Goal: Information Seeking & Learning: Learn about a topic

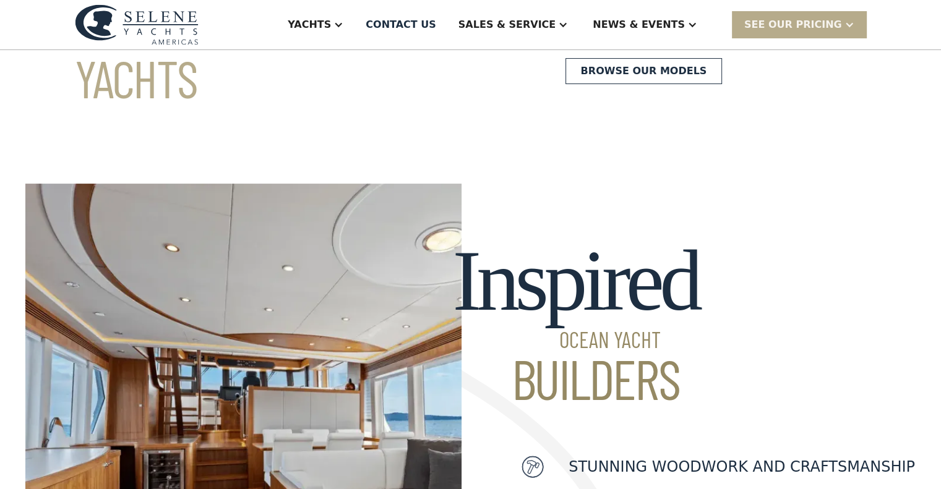
scroll to position [224, 0]
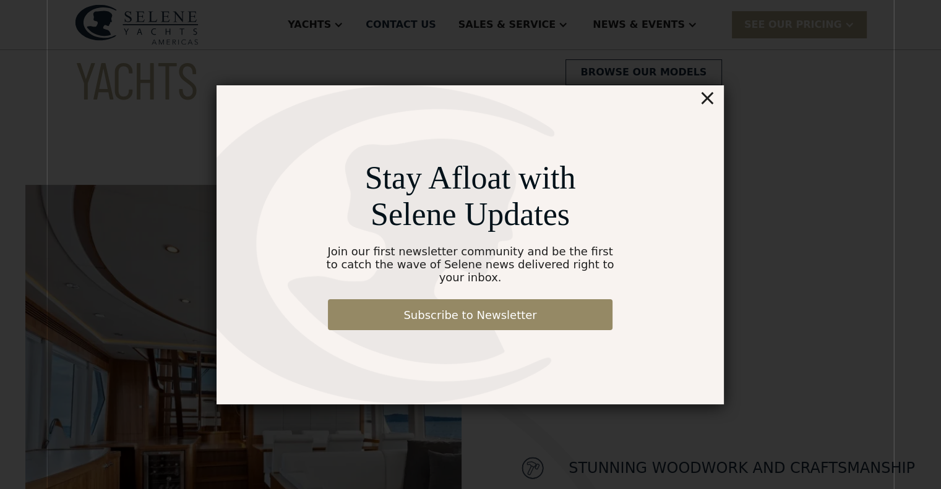
click at [710, 103] on div "×" at bounding box center [707, 97] width 18 height 25
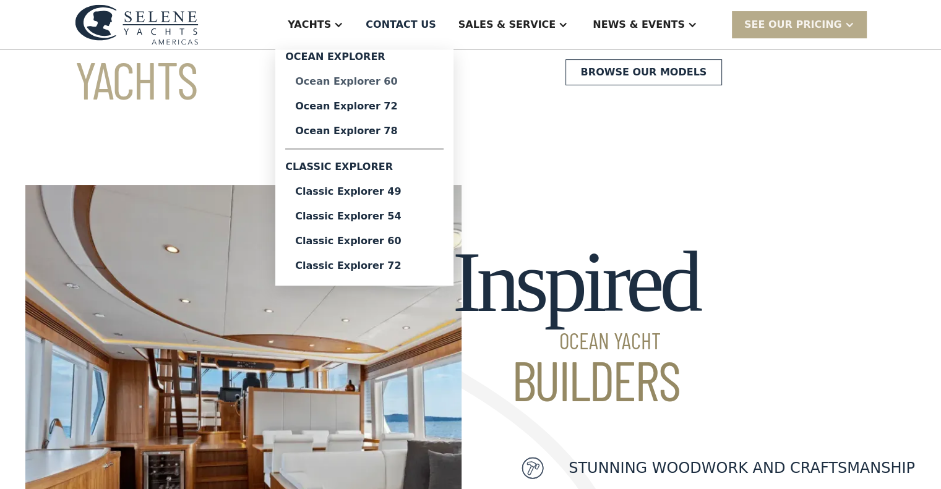
click at [401, 85] on div "Ocean Explorer 60" at bounding box center [364, 82] width 139 height 10
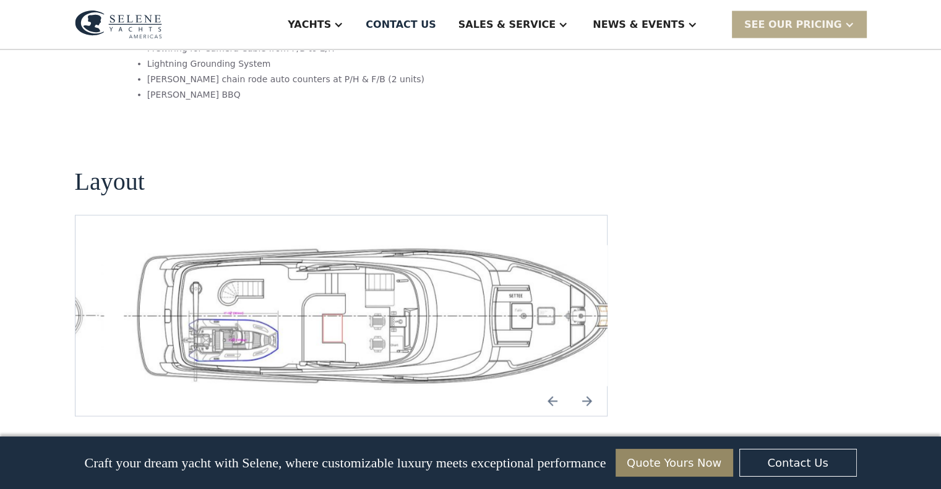
scroll to position [2605, 0]
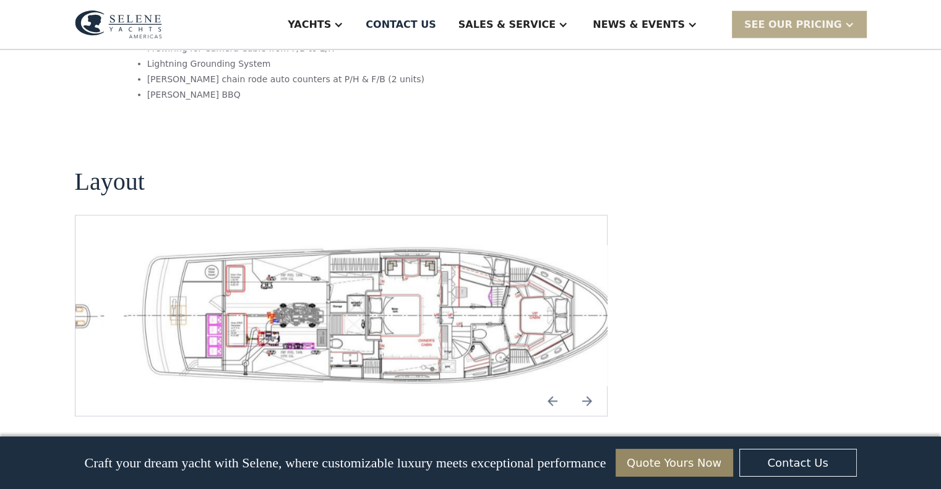
click at [553, 387] on img "Previous slide" at bounding box center [553, 402] width 30 height 30
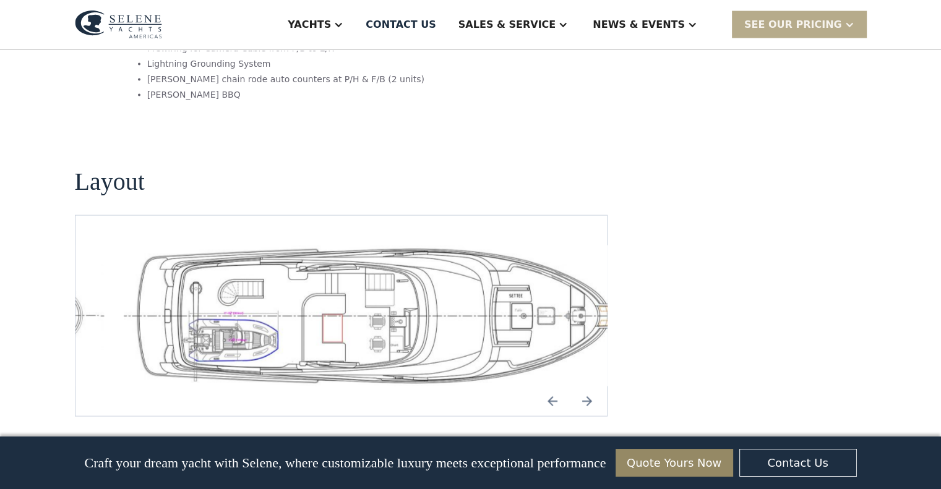
click at [552, 387] on img "Previous slide" at bounding box center [553, 402] width 30 height 30
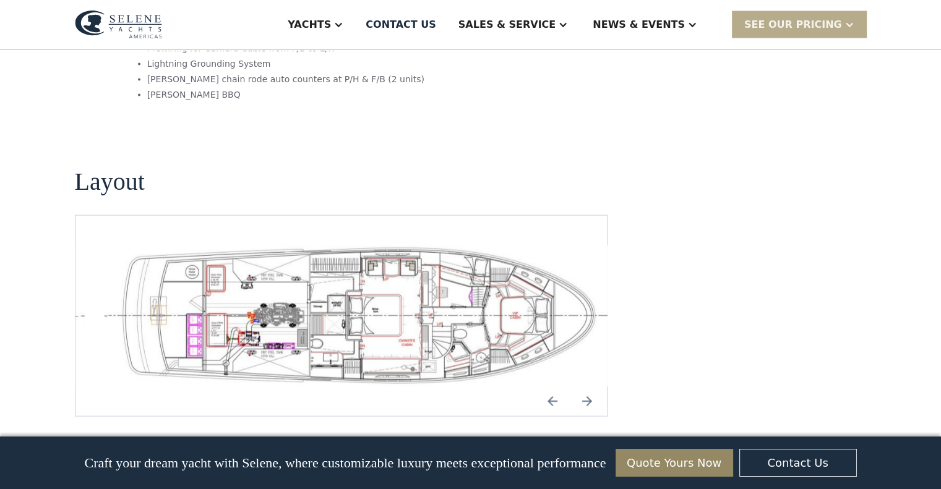
click at [552, 387] on img "Previous slide" at bounding box center [553, 402] width 30 height 30
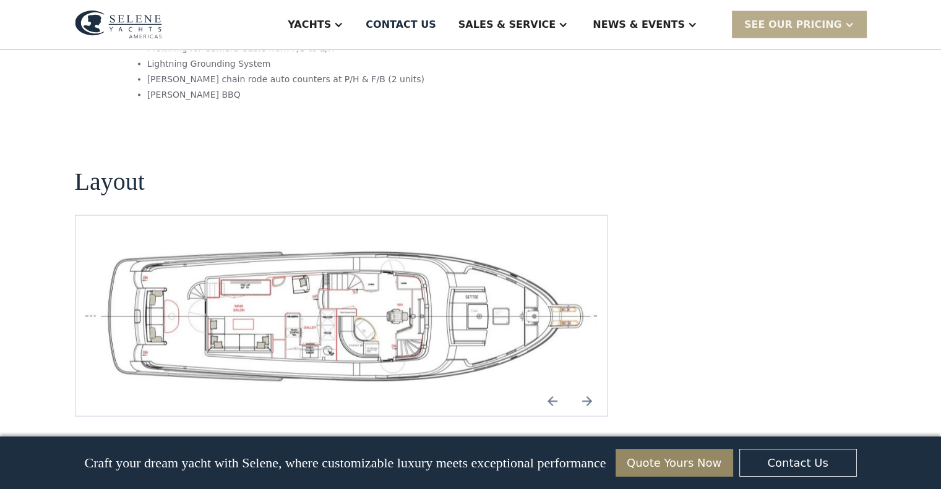
click at [589, 387] on img "Next slide" at bounding box center [587, 402] width 30 height 30
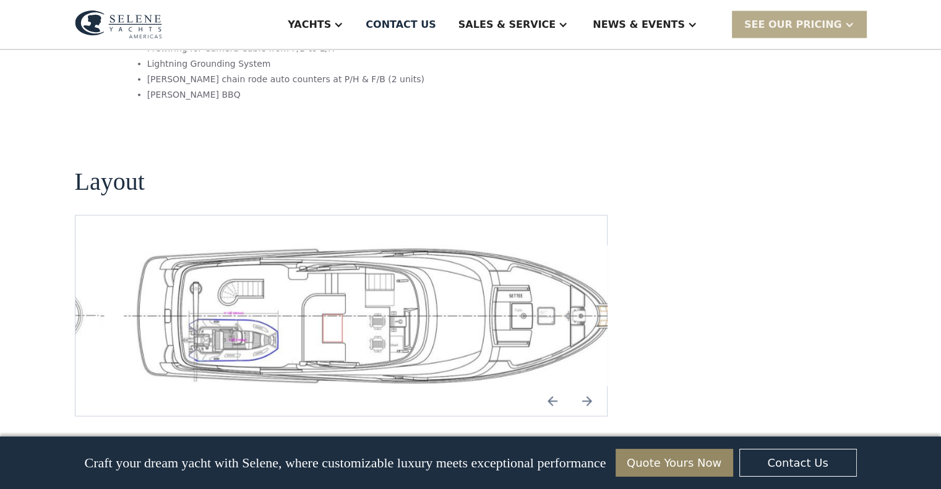
click at [551, 387] on img "Previous slide" at bounding box center [553, 402] width 30 height 30
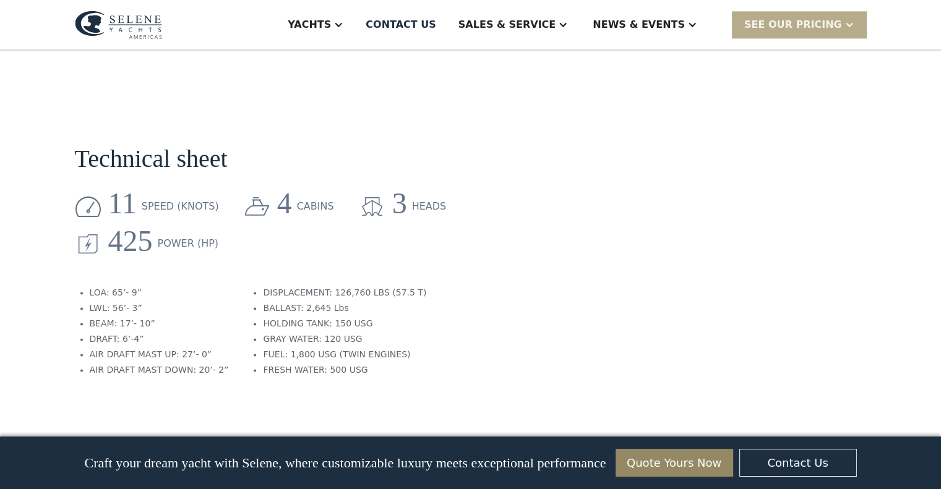
scroll to position [1821, 0]
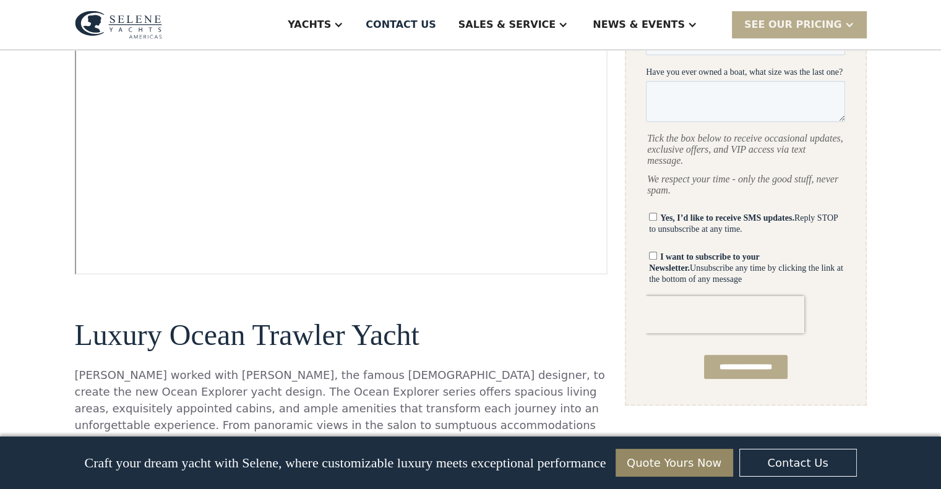
scroll to position [659, 0]
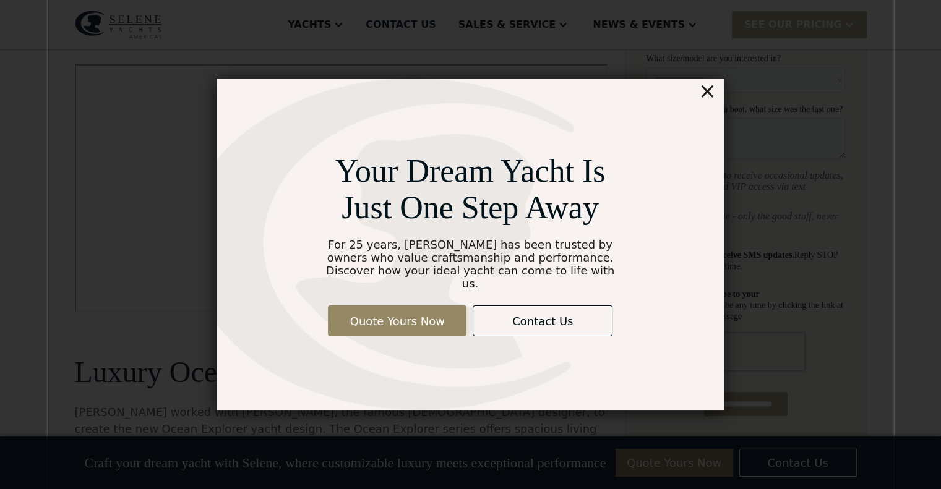
click at [710, 91] on div "×" at bounding box center [707, 91] width 18 height 25
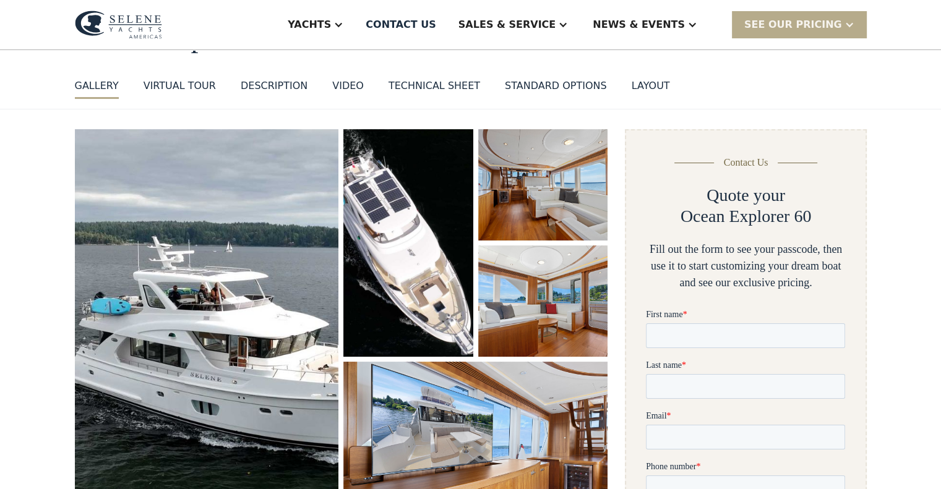
scroll to position [98, 0]
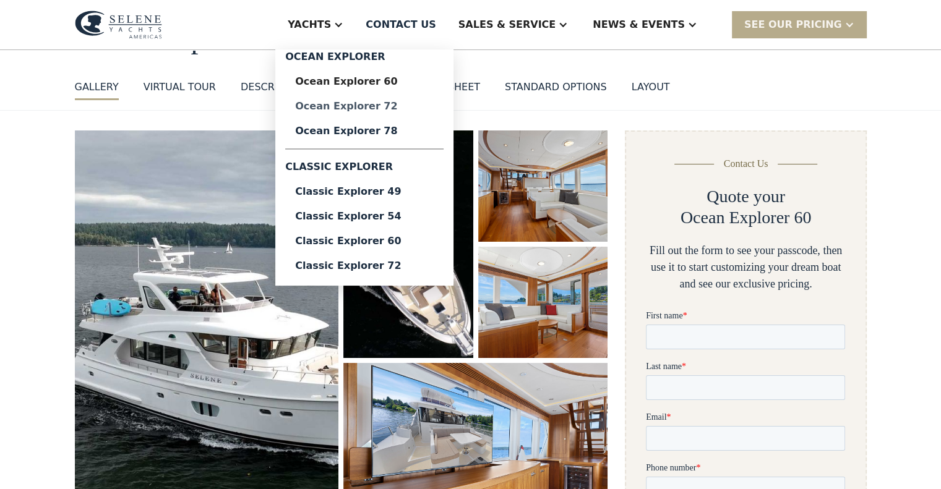
click at [398, 104] on div "Ocean Explorer 72" at bounding box center [364, 106] width 139 height 10
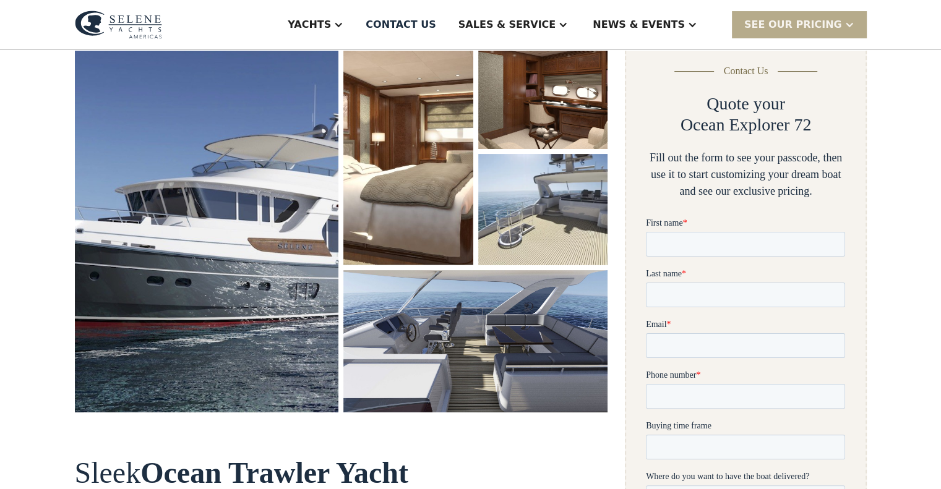
scroll to position [54, 0]
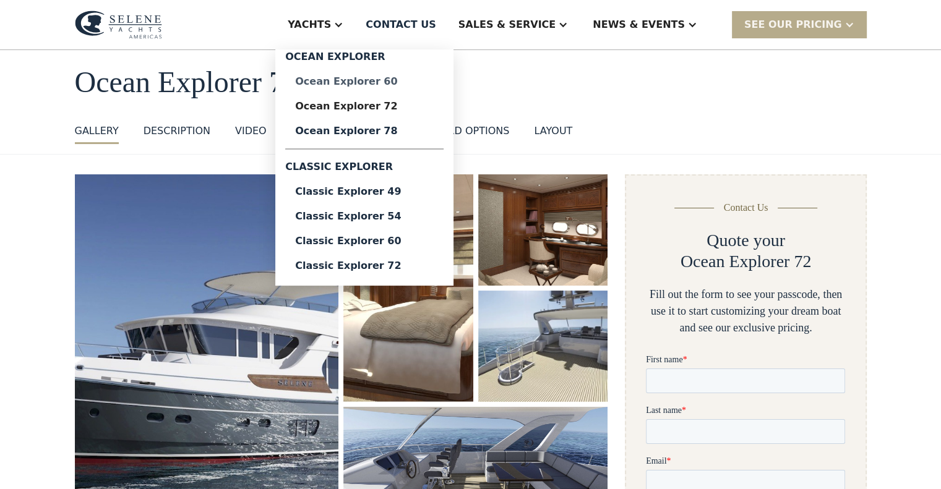
click at [388, 79] on div "Ocean Explorer 60" at bounding box center [364, 82] width 139 height 10
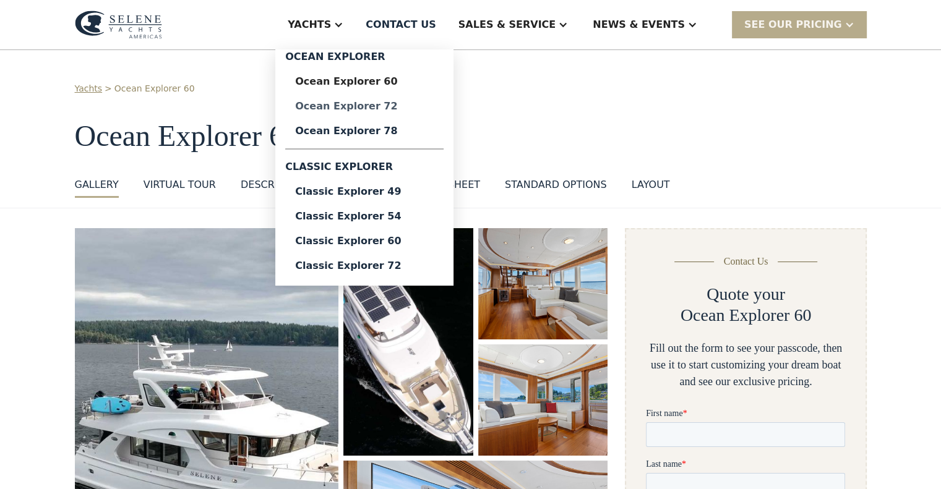
click at [406, 105] on div "Ocean Explorer 72" at bounding box center [364, 106] width 139 height 10
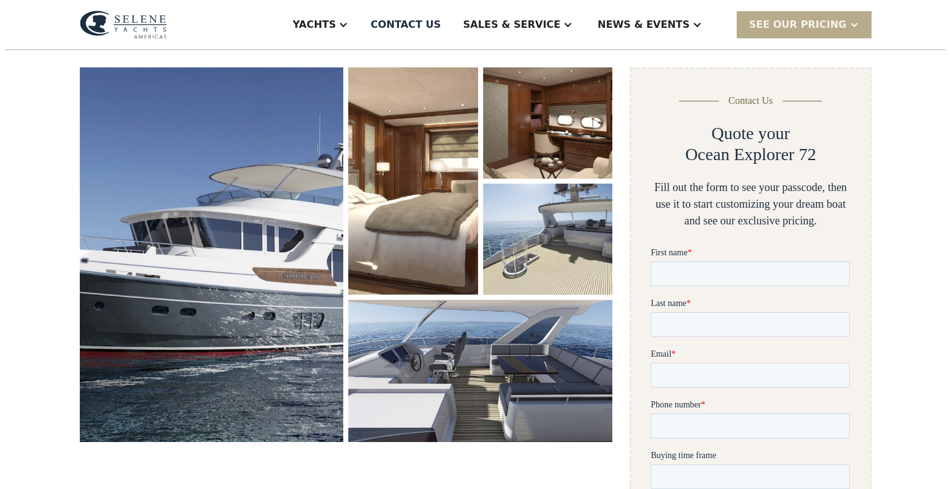
scroll to position [161, 0]
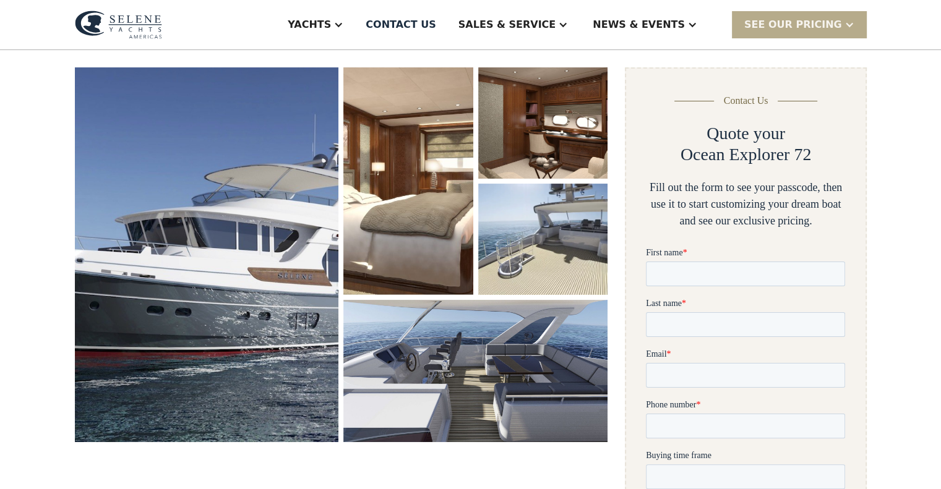
click at [239, 247] on img "open lightbox" at bounding box center [207, 254] width 264 height 375
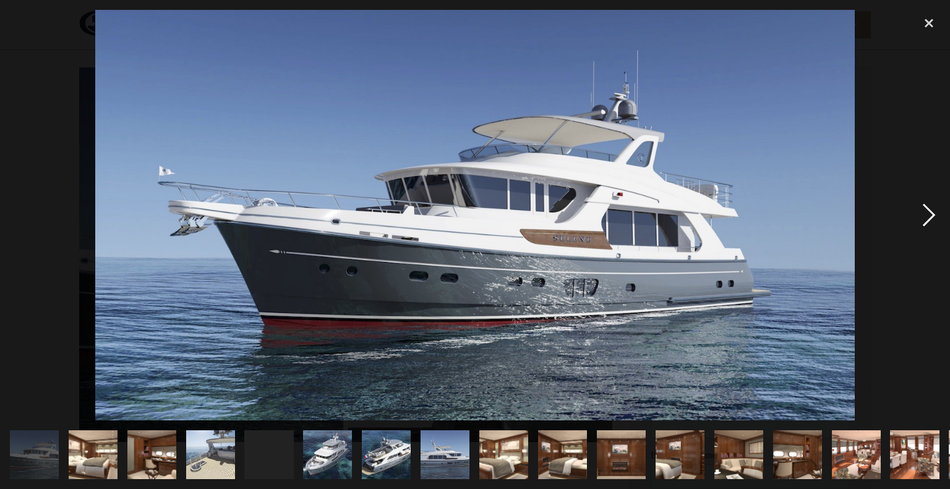
click at [924, 211] on div "next image" at bounding box center [929, 215] width 42 height 411
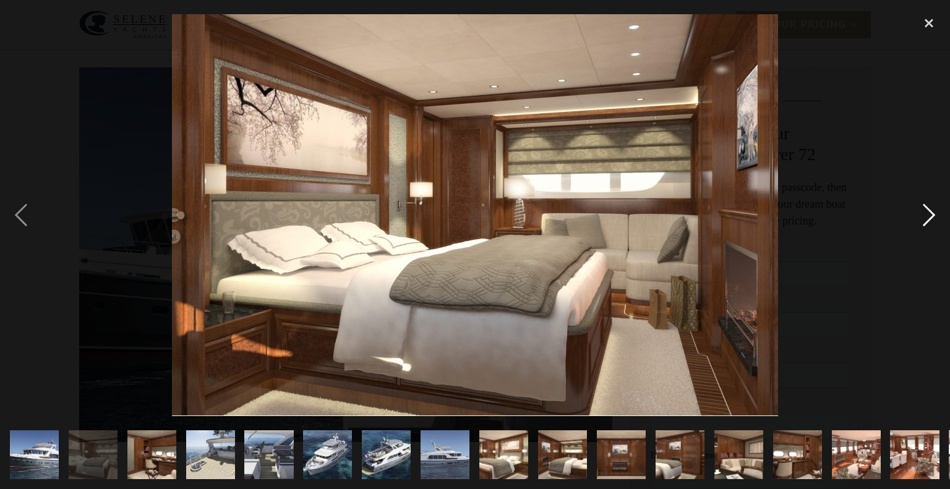
click at [924, 211] on div "next image" at bounding box center [929, 215] width 42 height 411
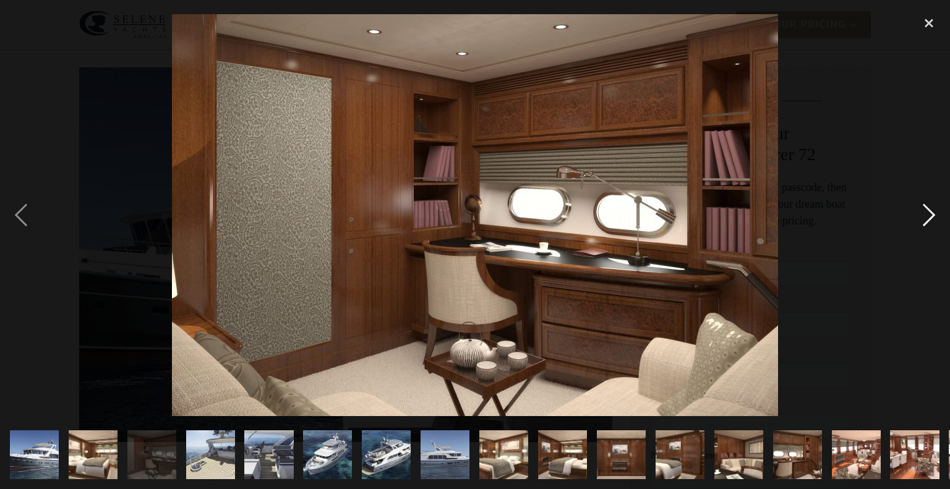
click at [924, 211] on div "next image" at bounding box center [929, 215] width 42 height 411
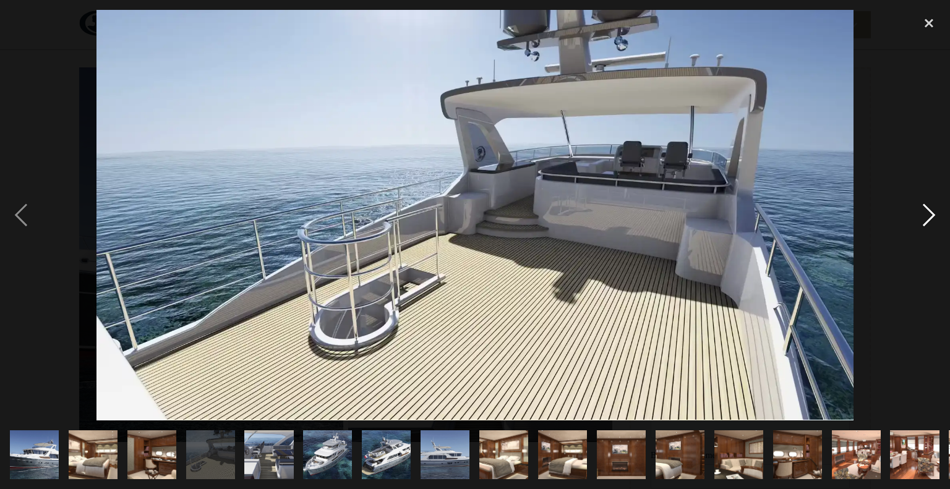
click at [927, 219] on div "next image" at bounding box center [929, 215] width 42 height 411
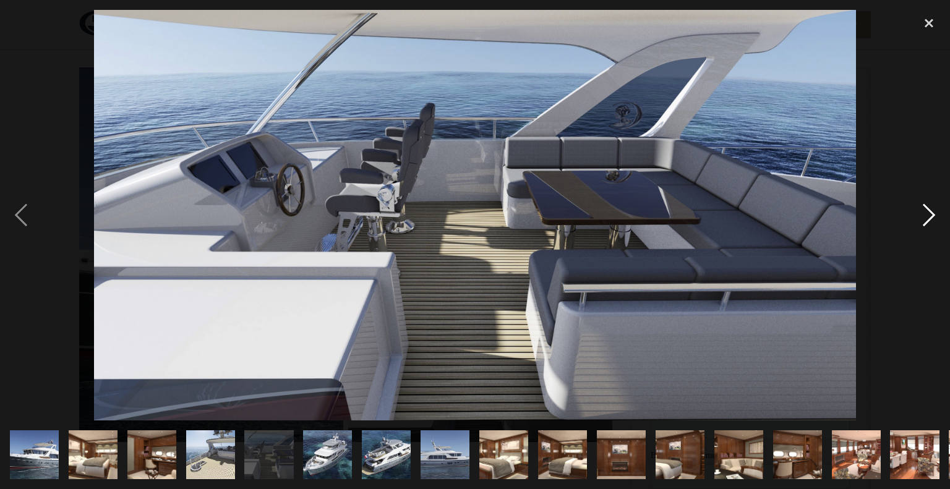
click at [928, 218] on div "next image" at bounding box center [929, 215] width 42 height 411
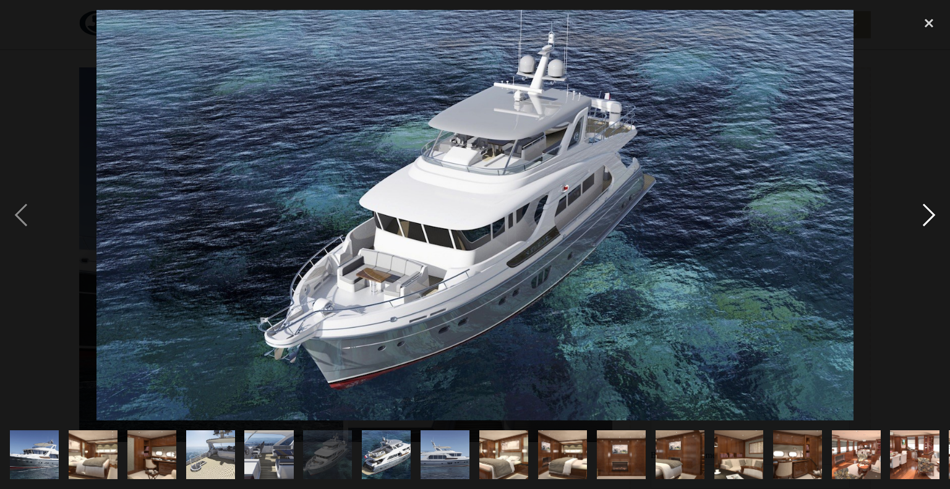
click at [928, 220] on div "next image" at bounding box center [929, 215] width 42 height 411
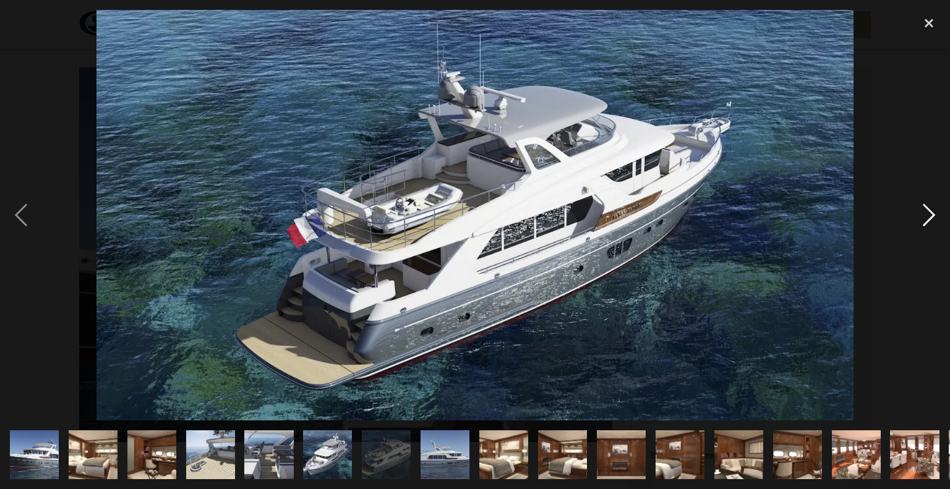
click at [928, 221] on div "next image" at bounding box center [929, 215] width 42 height 411
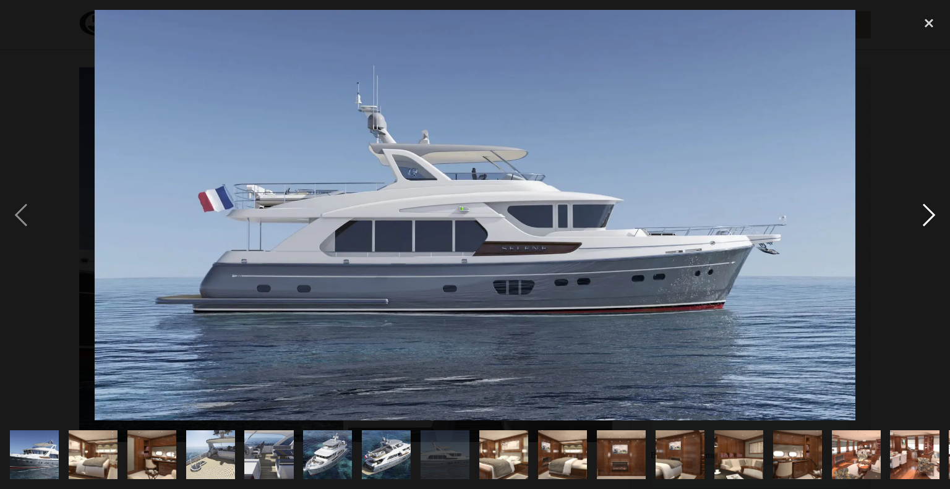
click at [928, 221] on div "next image" at bounding box center [929, 215] width 42 height 411
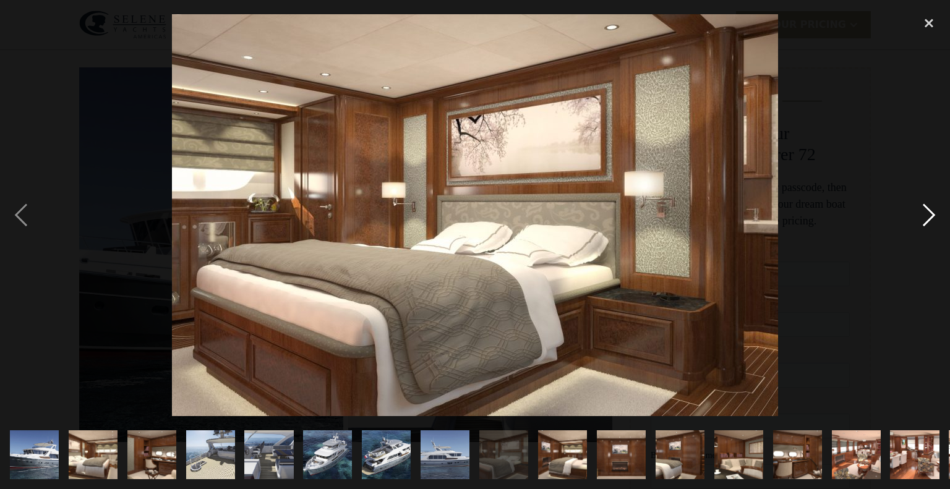
click at [928, 222] on div "next image" at bounding box center [929, 215] width 42 height 411
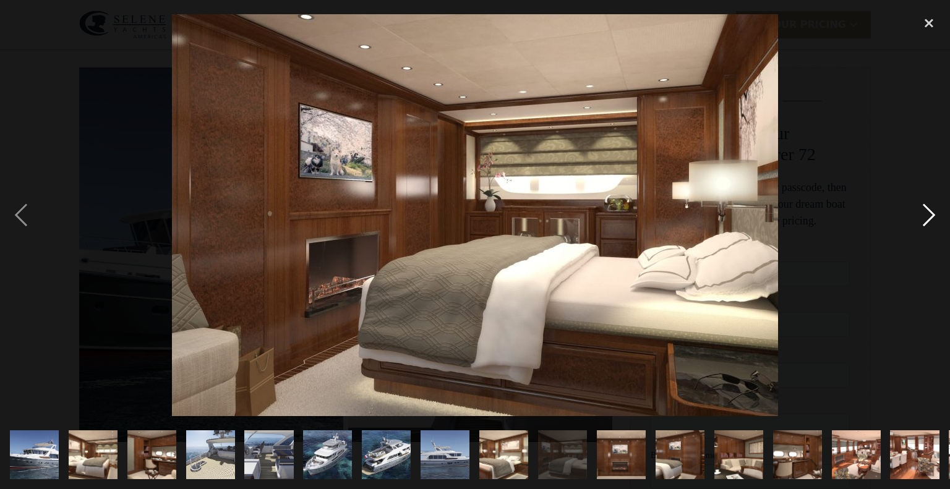
click at [928, 222] on div "next image" at bounding box center [929, 215] width 42 height 411
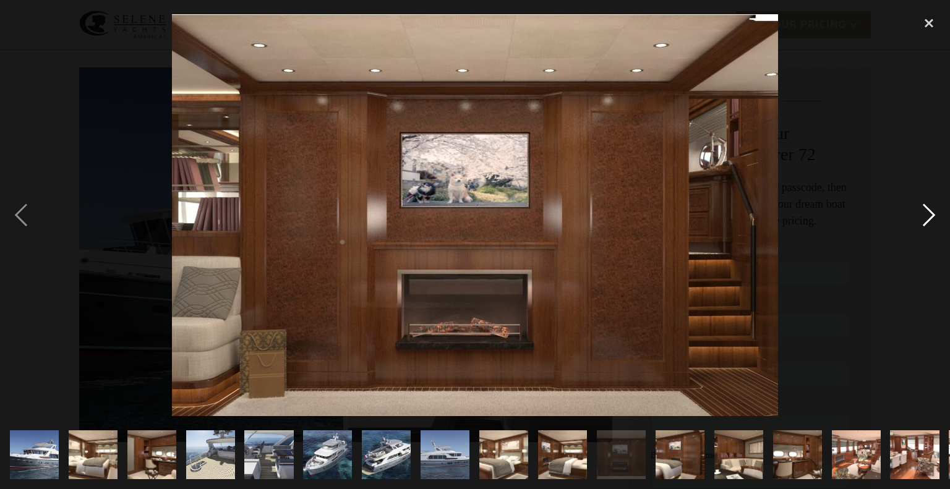
click at [926, 208] on div "next image" at bounding box center [929, 215] width 42 height 411
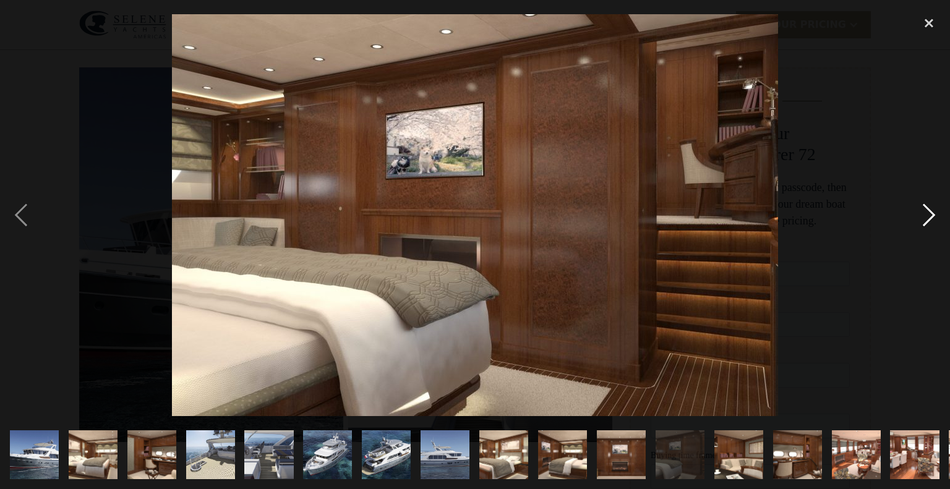
click at [930, 210] on div "next image" at bounding box center [929, 215] width 42 height 411
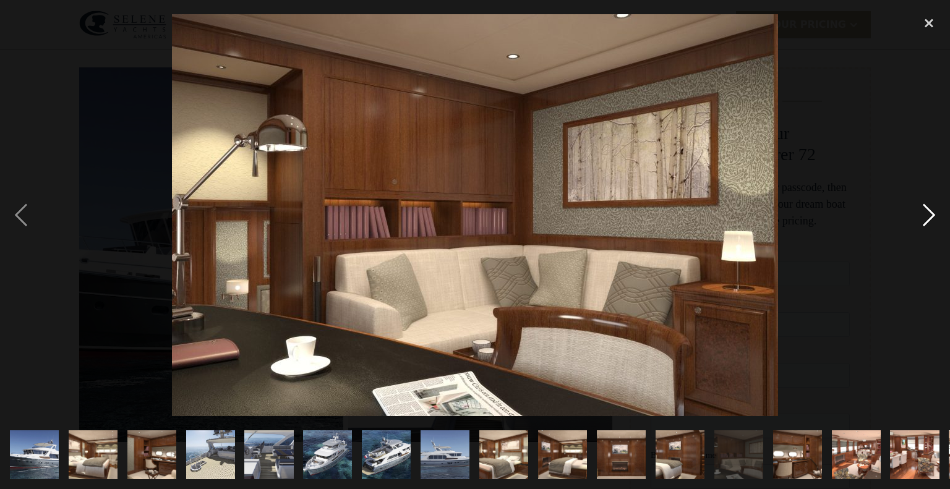
click at [930, 210] on div "next image" at bounding box center [929, 215] width 42 height 411
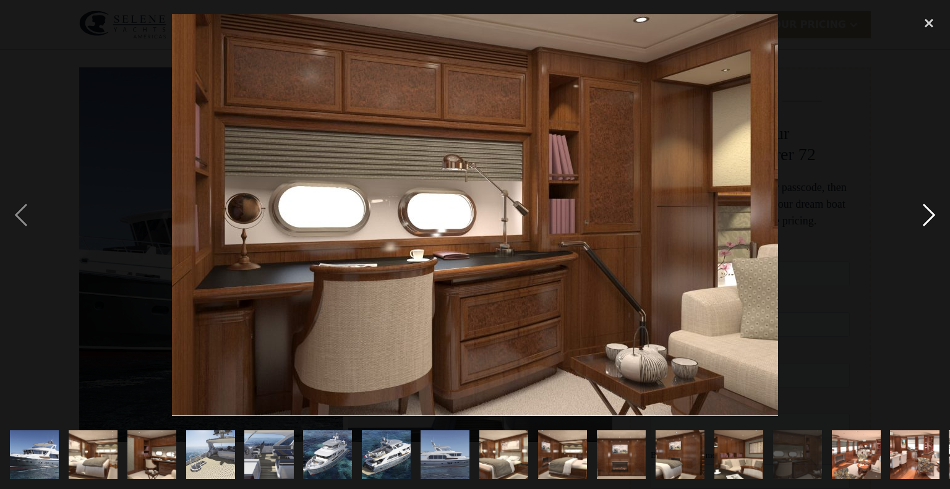
click at [930, 210] on div "next image" at bounding box center [929, 215] width 42 height 411
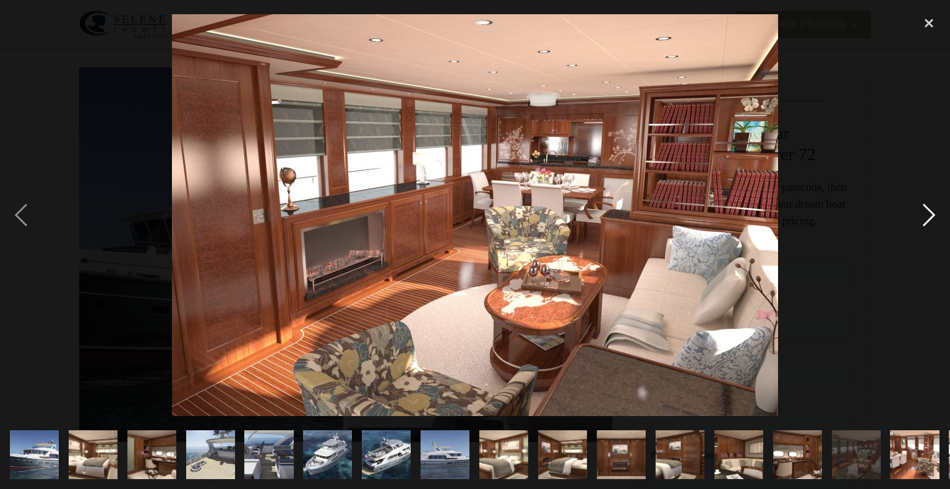
click at [930, 211] on div "next image" at bounding box center [929, 215] width 42 height 411
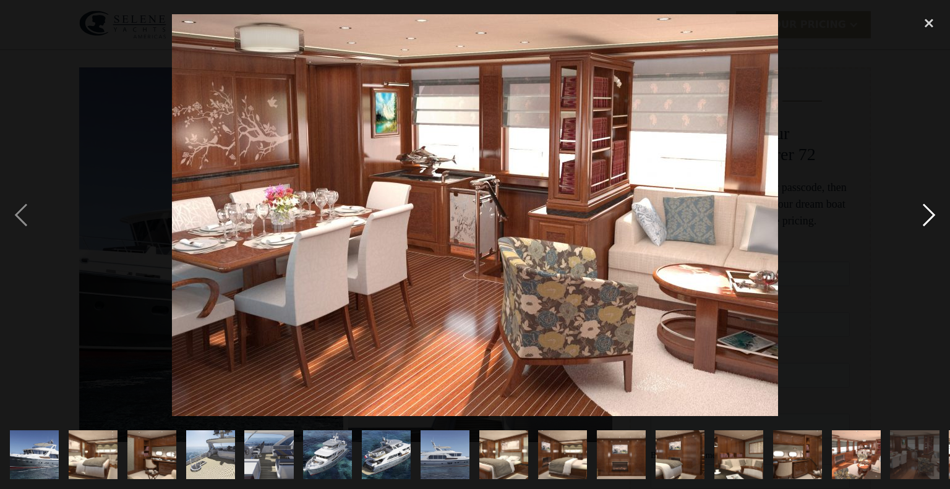
click at [928, 215] on div "next image" at bounding box center [929, 215] width 42 height 411
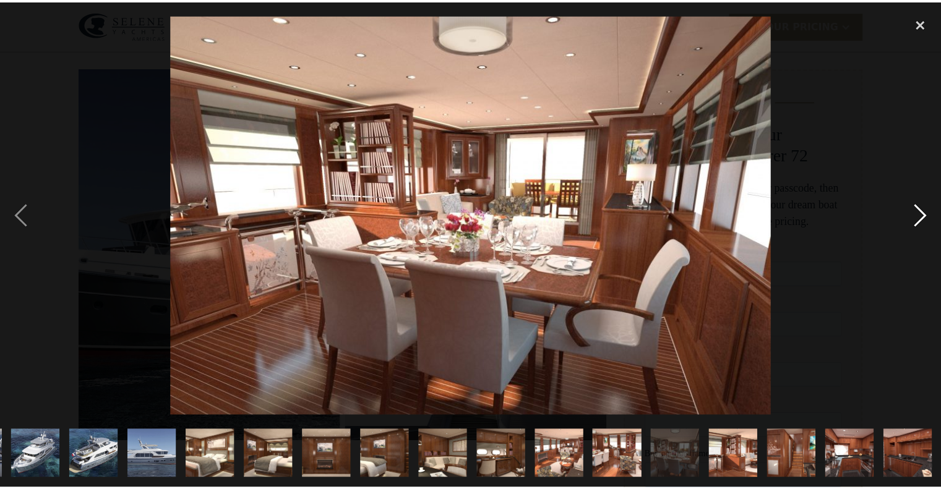
scroll to position [0, 292]
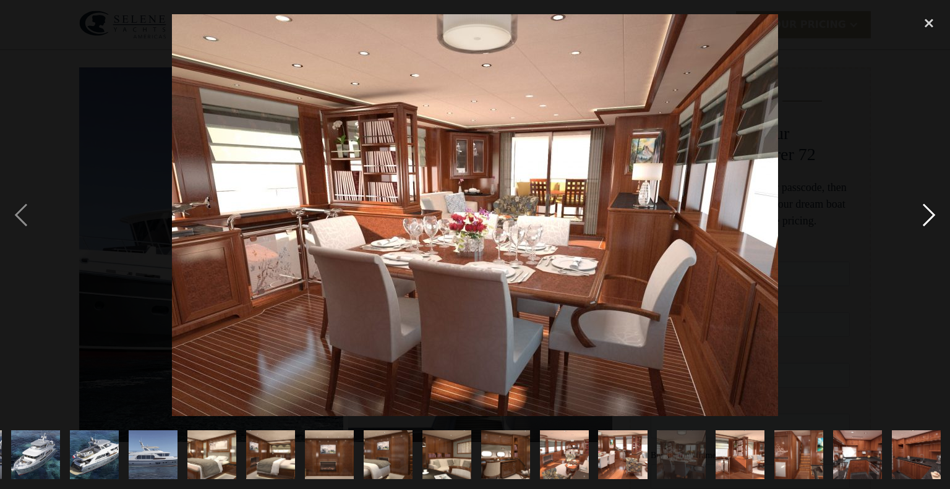
click at [928, 216] on div "next image" at bounding box center [929, 215] width 42 height 411
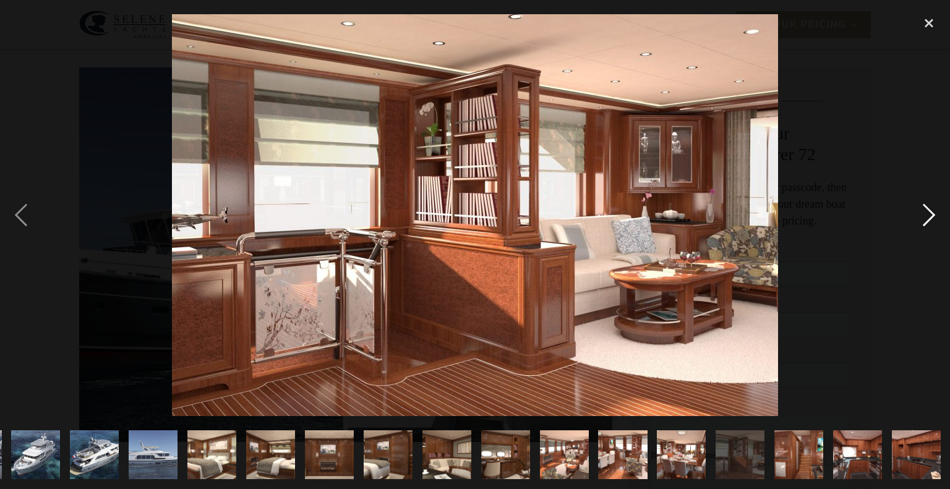
click at [928, 218] on div "next image" at bounding box center [929, 215] width 42 height 411
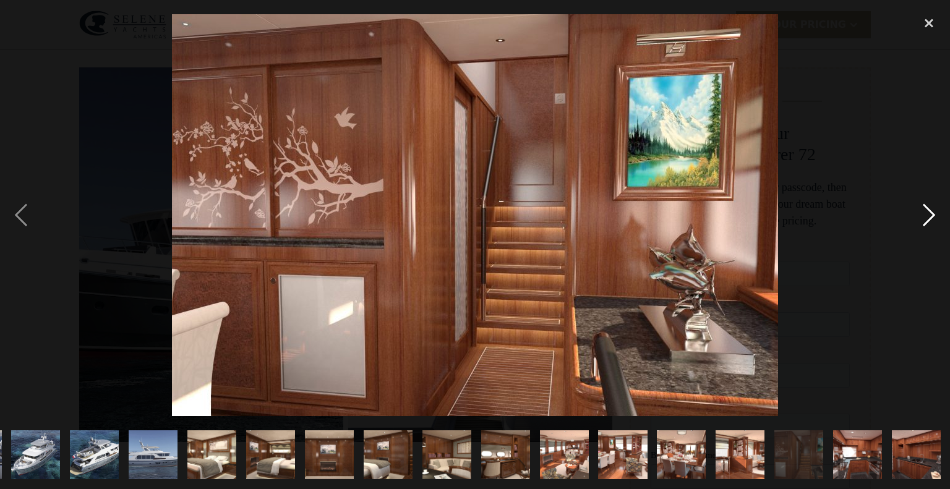
click at [928, 218] on div "next image" at bounding box center [929, 215] width 42 height 411
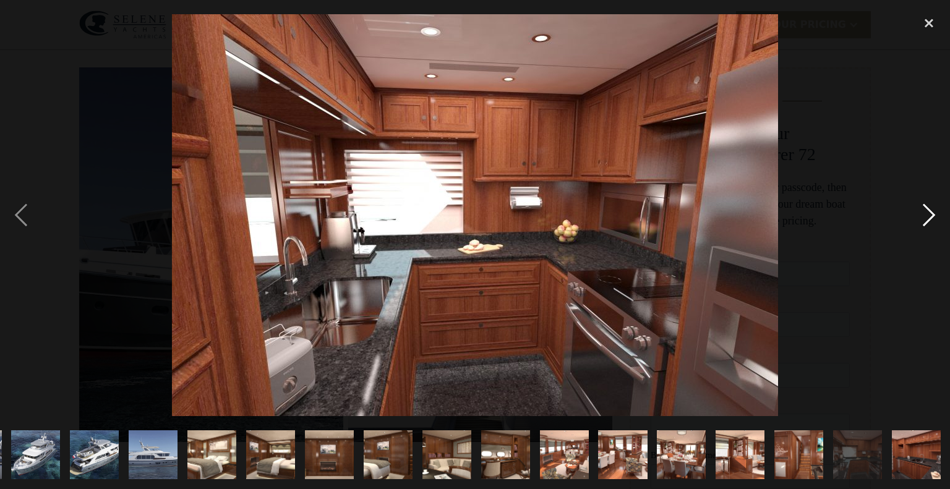
click at [928, 220] on div "next image" at bounding box center [929, 215] width 42 height 411
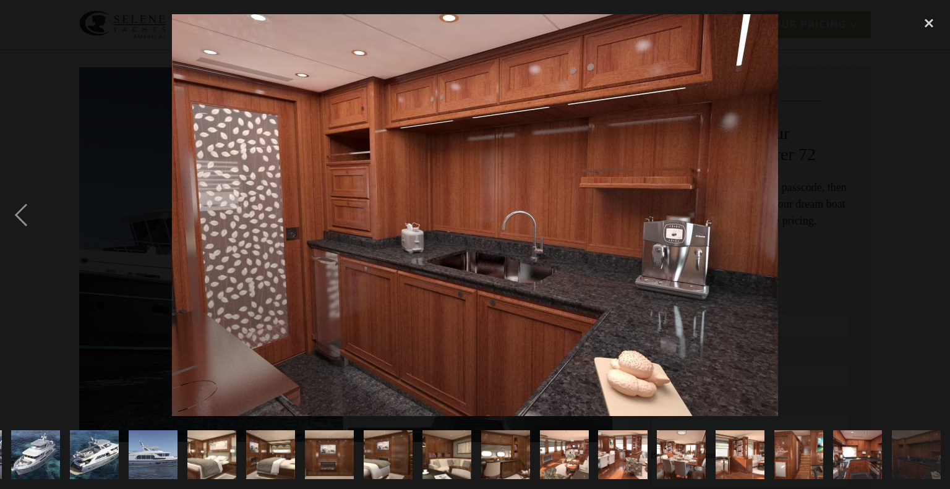
click at [928, 220] on div "next image" at bounding box center [929, 215] width 42 height 411
click at [928, 24] on div "close lightbox" at bounding box center [929, 23] width 42 height 27
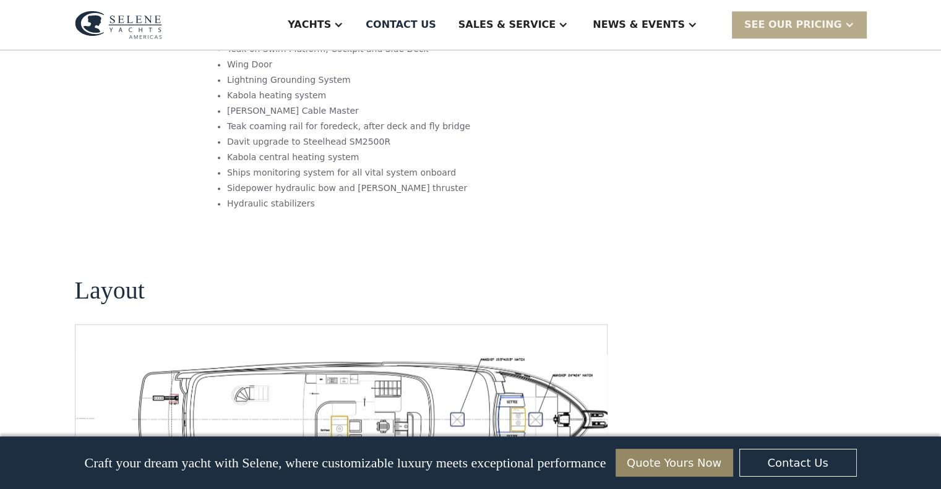
scroll to position [2029, 0]
click at [552, 479] on img "Previous slide" at bounding box center [553, 494] width 30 height 30
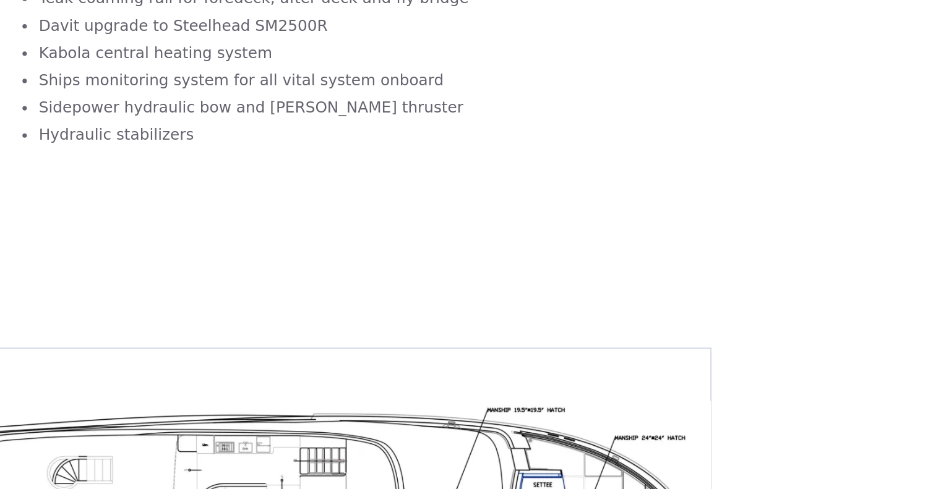
click at [585, 479] on img "Next slide" at bounding box center [587, 494] width 30 height 30
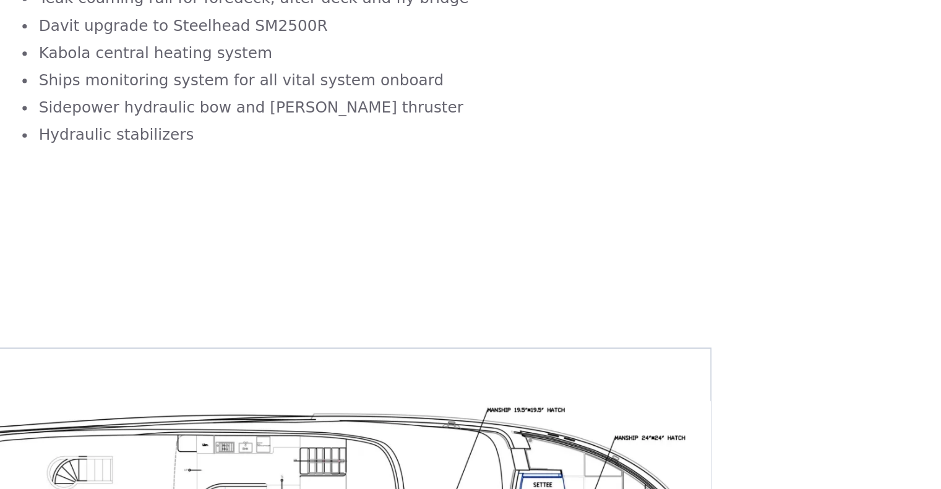
click at [556, 479] on img "Previous slide" at bounding box center [553, 494] width 30 height 30
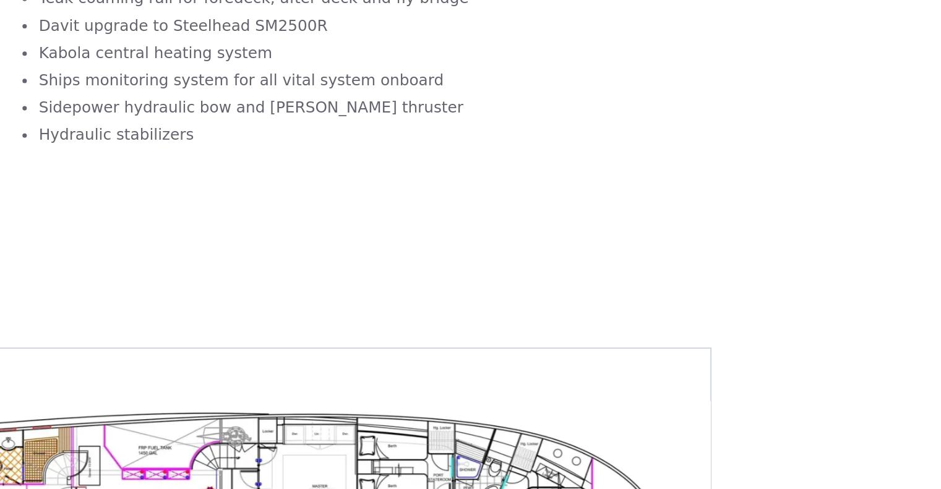
drag, startPoint x: 461, startPoint y: 359, endPoint x: 506, endPoint y: 351, distance: 45.9
click at [506, 351] on div "No items found." at bounding box center [341, 417] width 533 height 186
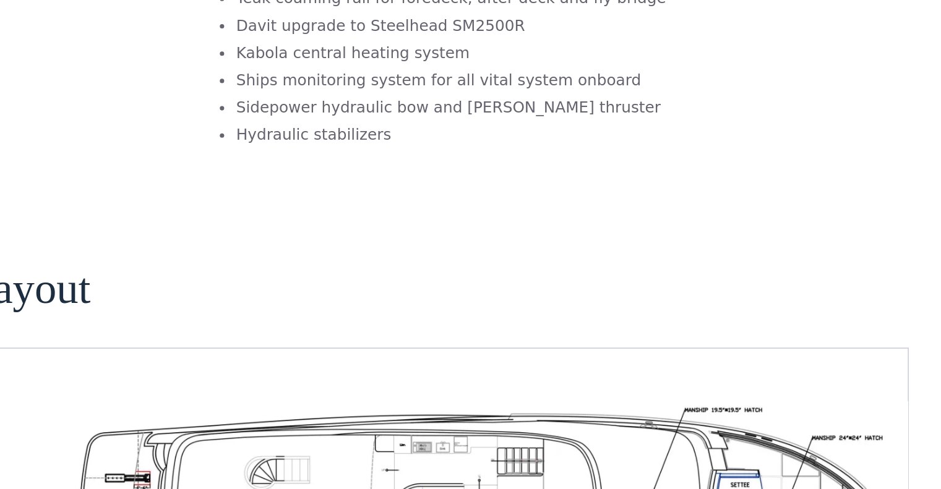
click at [549, 479] on img "Previous slide" at bounding box center [553, 494] width 30 height 30
click at [552, 479] on img "Previous slide" at bounding box center [553, 494] width 30 height 30
click at [587, 479] on img "Next slide" at bounding box center [587, 494] width 30 height 30
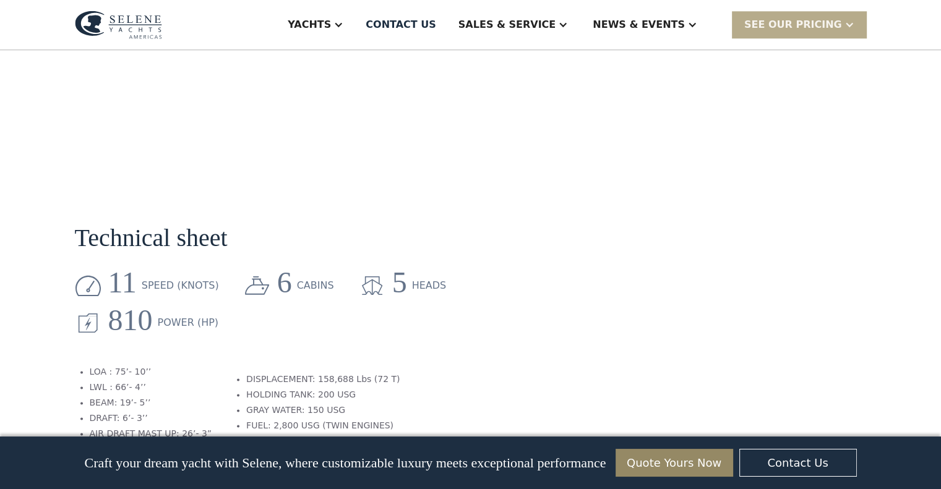
scroll to position [1483, 0]
drag, startPoint x: 452, startPoint y: 219, endPoint x: 532, endPoint y: 282, distance: 101.7
click at [532, 282] on section "Technical sheet 11 speed (knots) 6 cabins 5 heads 810 Power (HP) LOA : 75’- 10’…" at bounding box center [341, 327] width 533 height 298
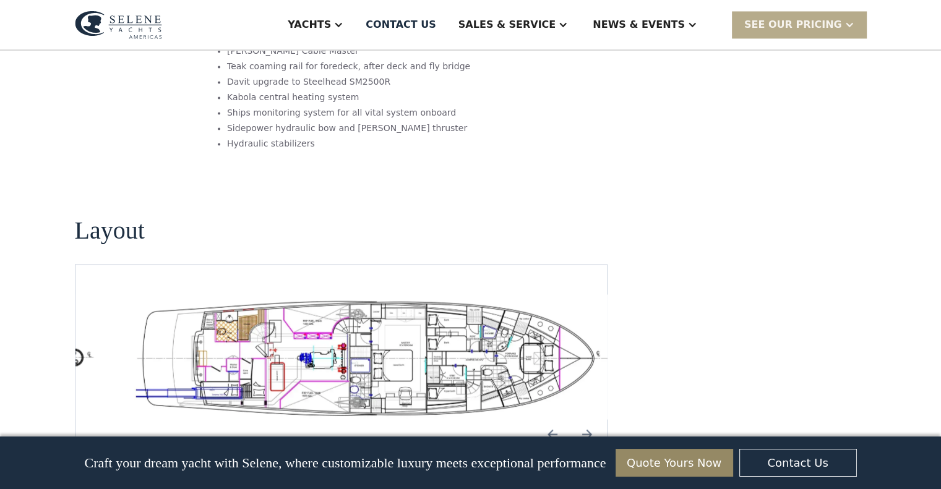
scroll to position [2090, 0]
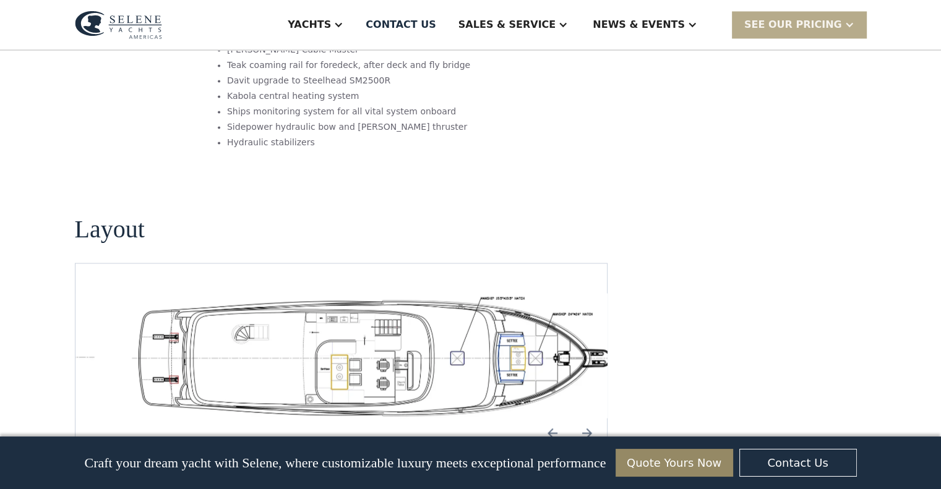
click at [549, 418] on img "Previous slide" at bounding box center [553, 433] width 30 height 30
click at [592, 418] on img "Next slide" at bounding box center [587, 433] width 30 height 30
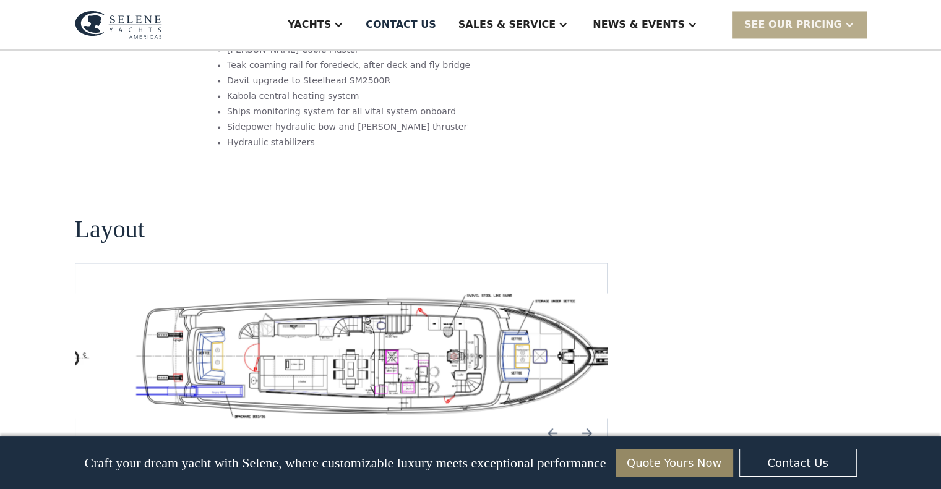
click at [589, 418] on img "Next slide" at bounding box center [587, 433] width 30 height 30
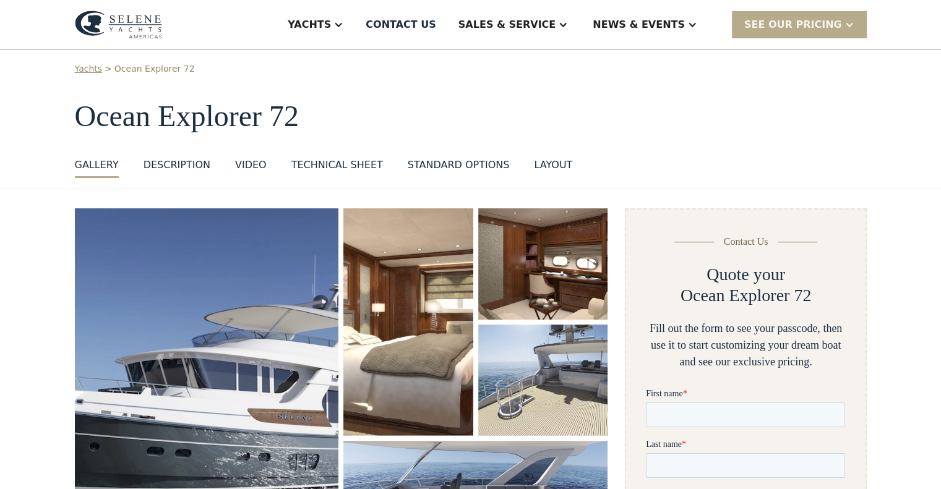
scroll to position [0, 0]
